Goal: Task Accomplishment & Management: Manage account settings

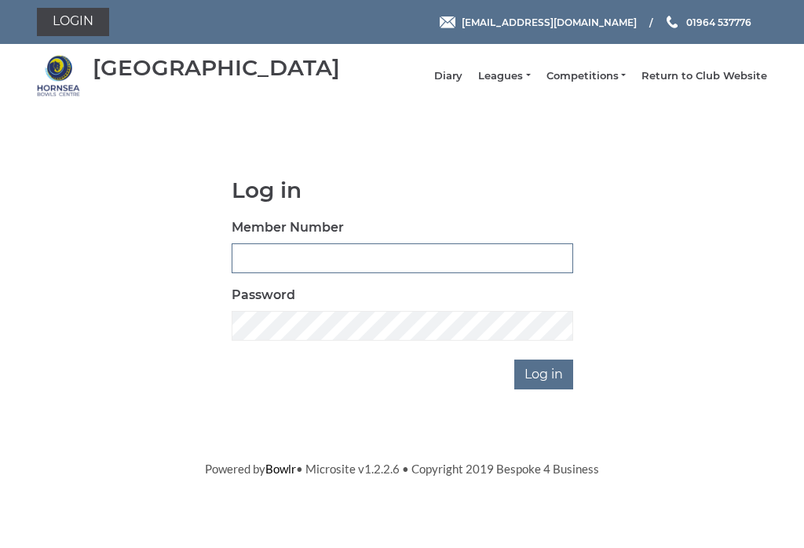
click at [270, 271] on input "Member Number" at bounding box center [403, 258] width 342 height 30
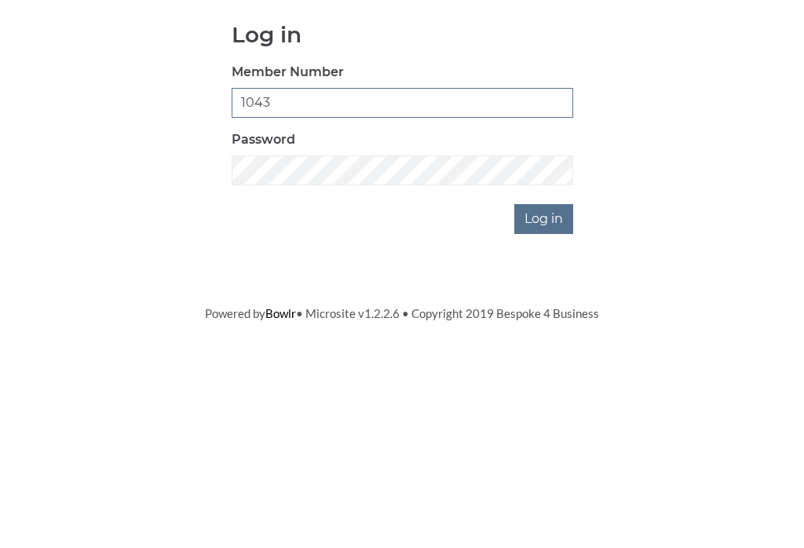
type input "1043"
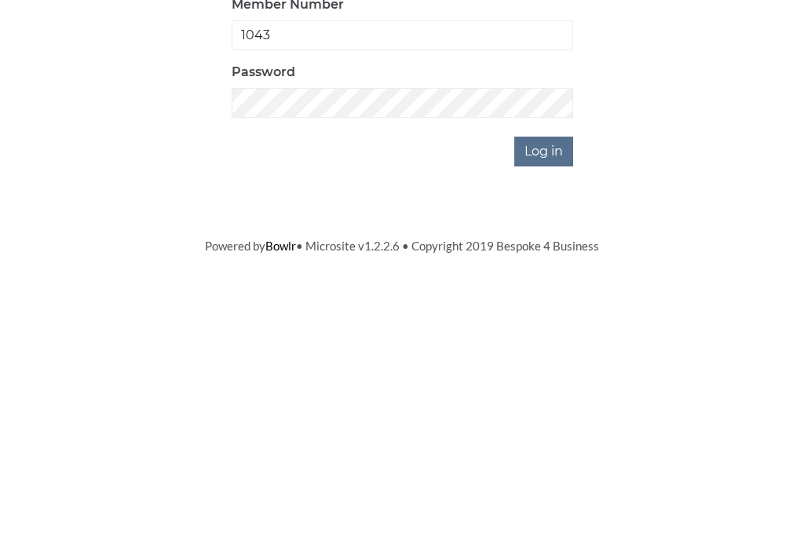
click at [549, 360] on input "Log in" at bounding box center [543, 375] width 59 height 30
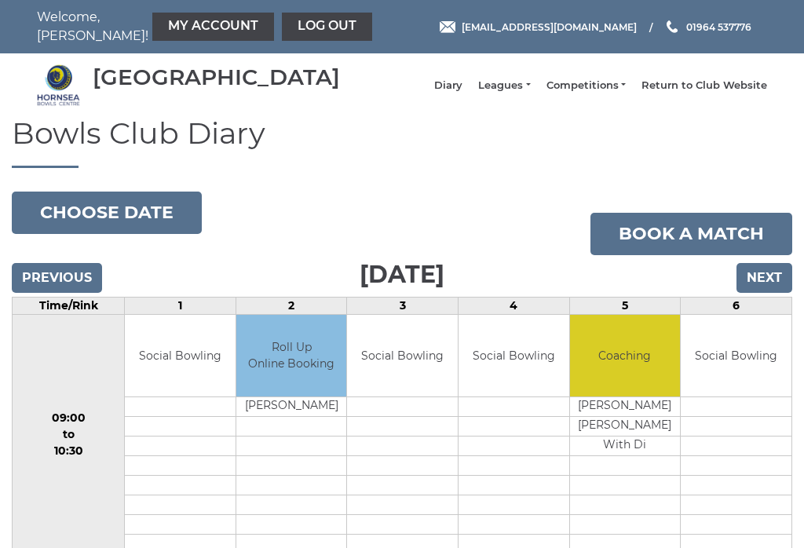
click at [282, 26] on link "Log out" at bounding box center [327, 27] width 90 height 28
